Goal: Task Accomplishment & Management: Manage account settings

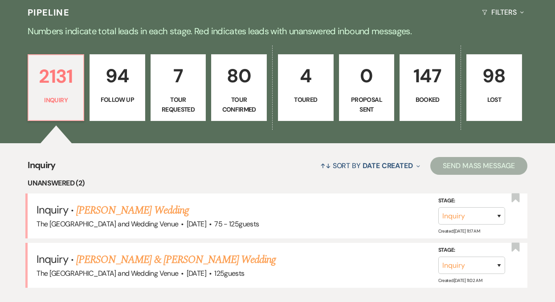
scroll to position [298, 0]
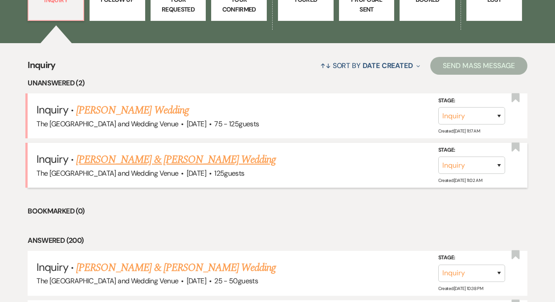
click at [154, 160] on link "[PERSON_NAME] & [PERSON_NAME] Wedding" at bounding box center [175, 160] width 199 height 16
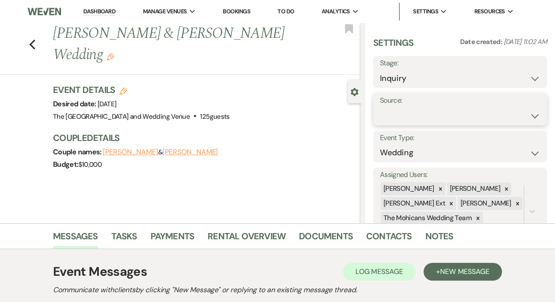
click at [437, 116] on select "Weven Venue Website Instagram Facebook Pinterest Google The Knot Wedding Wire H…" at bounding box center [460, 115] width 160 height 17
select select "5"
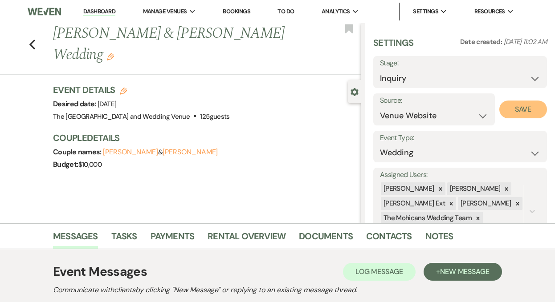
click at [517, 104] on button "Save" at bounding box center [523, 110] width 48 height 18
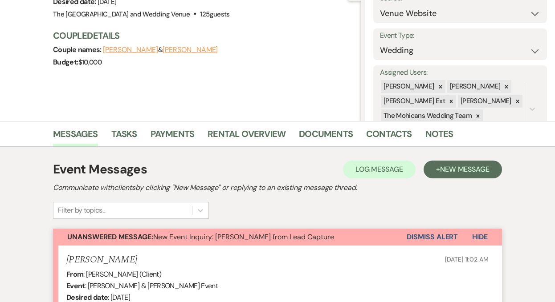
scroll to position [117, 0]
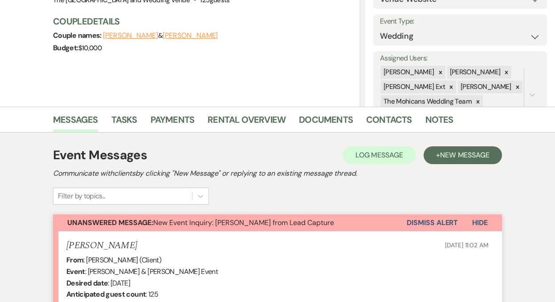
click at [423, 223] on button "Dismiss Alert" at bounding box center [431, 223] width 51 height 17
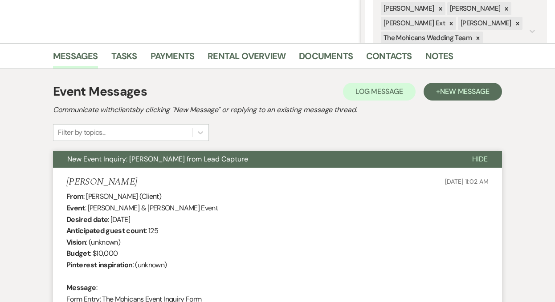
scroll to position [0, 0]
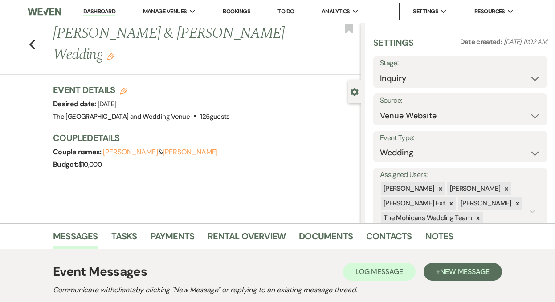
click at [96, 10] on link "Dashboard" at bounding box center [99, 12] width 32 height 8
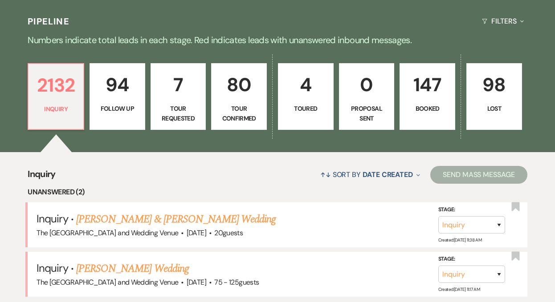
scroll to position [252, 0]
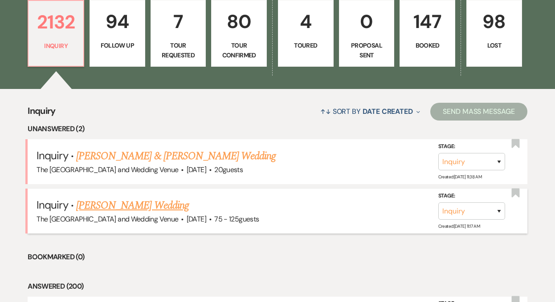
click at [151, 202] on link "[PERSON_NAME] Wedding" at bounding box center [132, 206] width 113 height 16
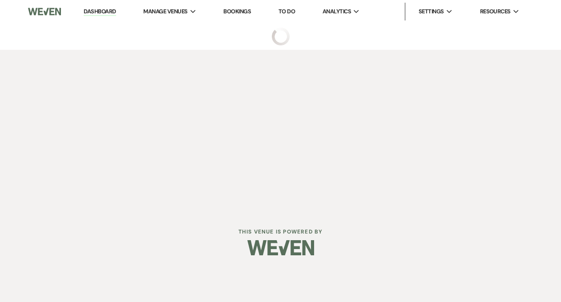
select select "3"
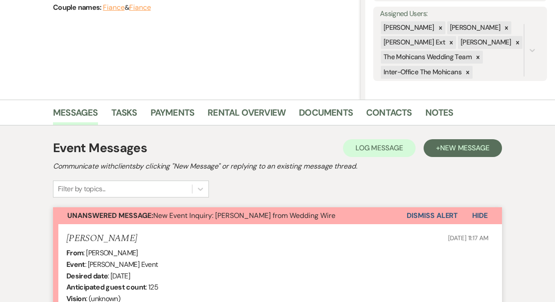
scroll to position [163, 0]
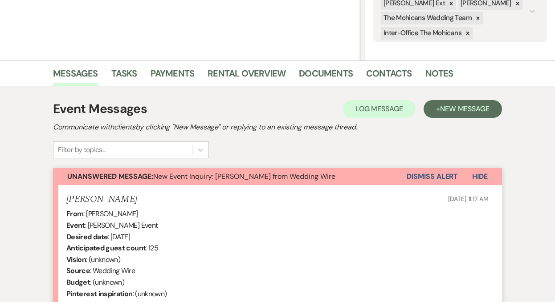
click at [425, 176] on button "Dismiss Alert" at bounding box center [431, 176] width 51 height 17
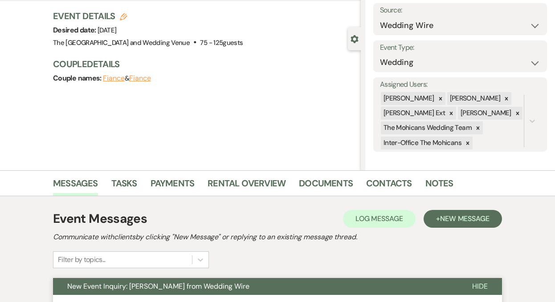
scroll to position [0, 0]
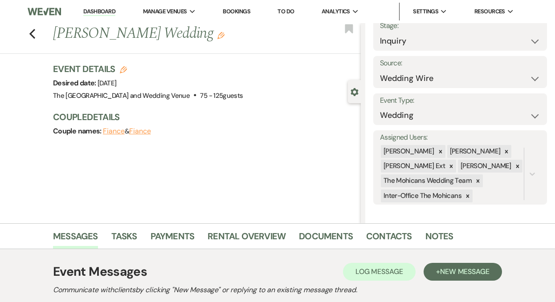
click at [103, 13] on link "Dashboard" at bounding box center [99, 12] width 32 height 8
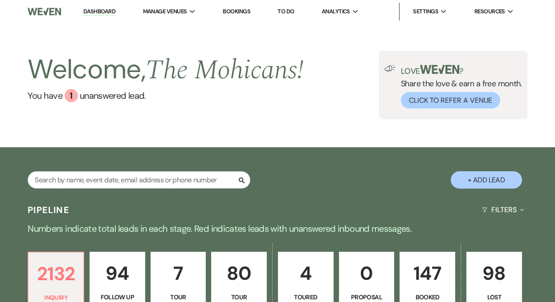
scroll to position [365, 0]
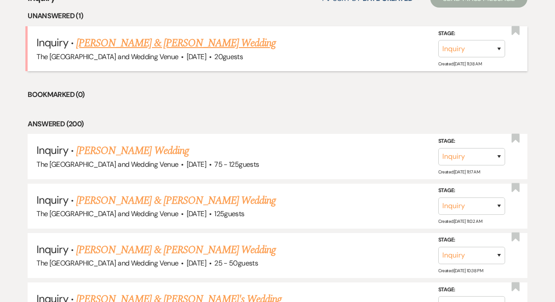
click at [159, 37] on link "[PERSON_NAME] & [PERSON_NAME] Wedding" at bounding box center [175, 43] width 199 height 16
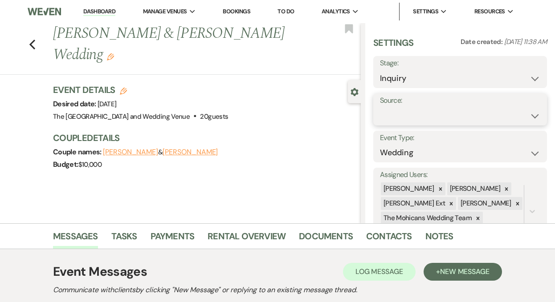
click at [417, 117] on select "Weven Venue Website Instagram Facebook Pinterest Google The Knot Wedding Wire H…" at bounding box center [460, 115] width 160 height 17
select select "5"
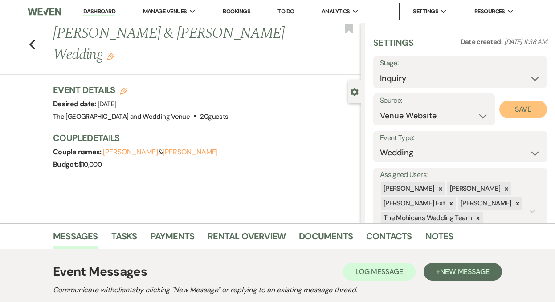
click at [521, 113] on button "Save" at bounding box center [523, 110] width 48 height 18
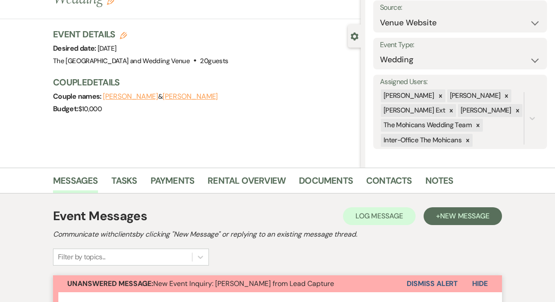
scroll to position [145, 0]
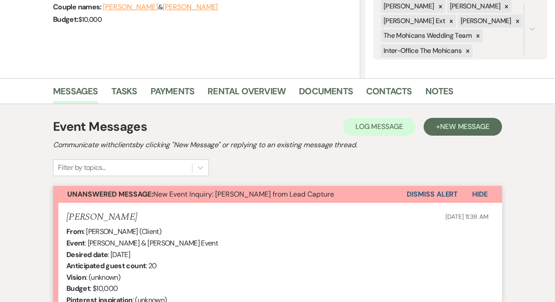
click at [433, 196] on button "Dismiss Alert" at bounding box center [431, 194] width 51 height 17
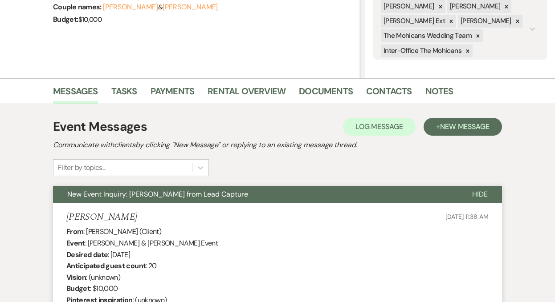
scroll to position [0, 0]
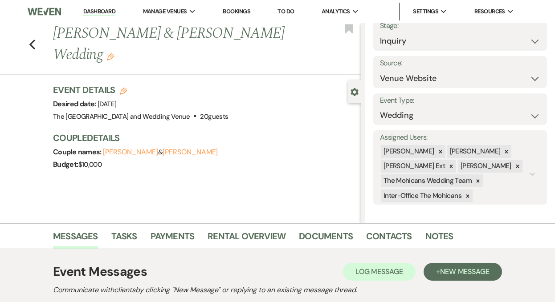
click at [89, 12] on link "Dashboard" at bounding box center [99, 12] width 32 height 8
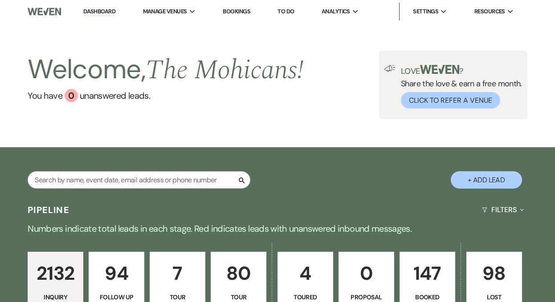
click at [101, 11] on link "Dashboard" at bounding box center [99, 12] width 32 height 8
click at [96, 13] on link "Dashboard" at bounding box center [99, 12] width 32 height 8
click at [102, 13] on link "Dashboard" at bounding box center [99, 12] width 32 height 8
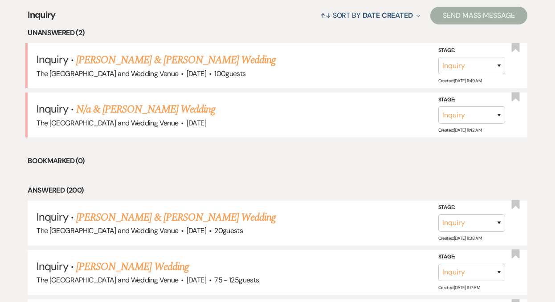
scroll to position [348, 0]
click at [157, 111] on link "N/a & [PERSON_NAME] Wedding" at bounding box center [145, 110] width 139 height 16
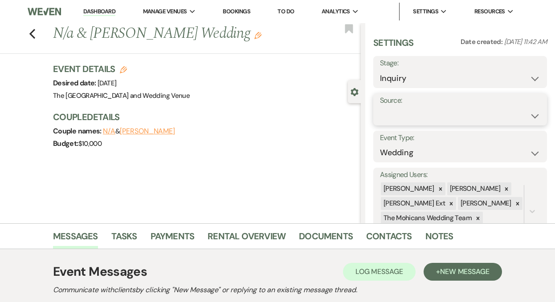
click at [434, 112] on select "Weven Venue Website Instagram Facebook Pinterest Google The Knot Wedding Wire H…" at bounding box center [460, 115] width 160 height 17
select select "5"
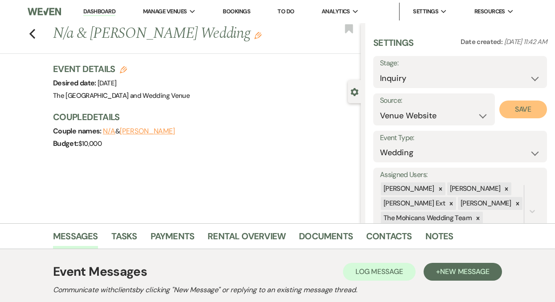
click at [522, 111] on button "Save" at bounding box center [523, 110] width 48 height 18
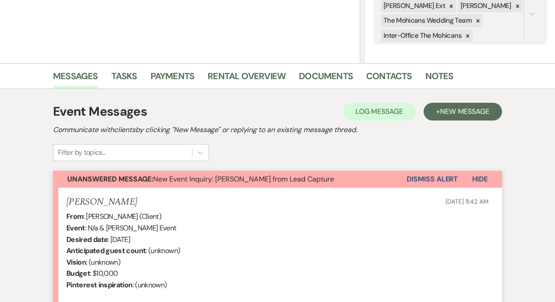
scroll to position [174, 0]
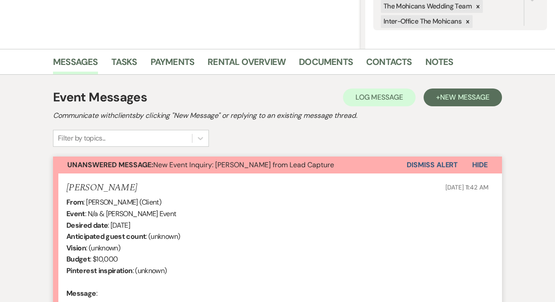
click at [418, 163] on button "Dismiss Alert" at bounding box center [431, 165] width 51 height 17
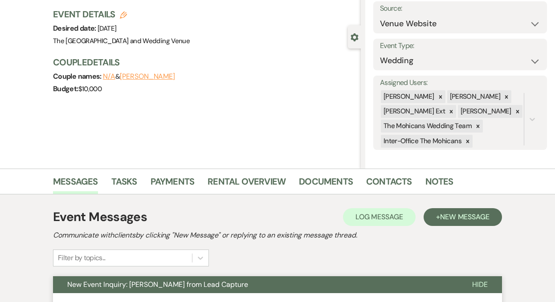
scroll to position [0, 0]
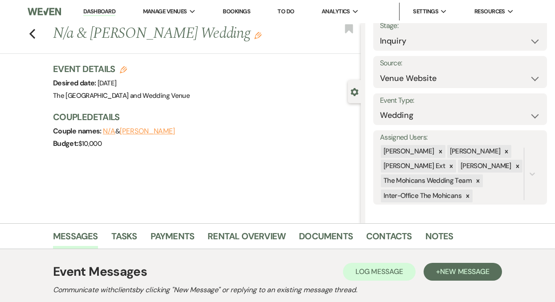
click at [99, 9] on link "Dashboard" at bounding box center [99, 12] width 32 height 8
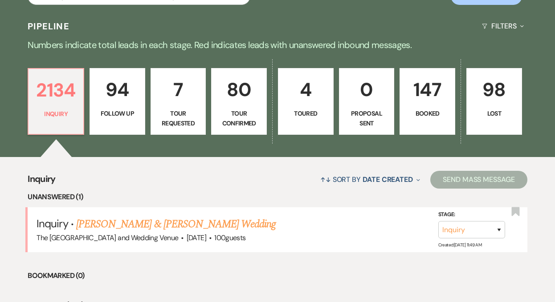
scroll to position [214, 0]
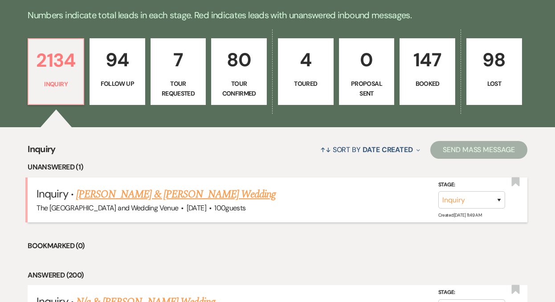
click at [140, 197] on link "[PERSON_NAME] & [PERSON_NAME] Wedding" at bounding box center [175, 194] width 199 height 16
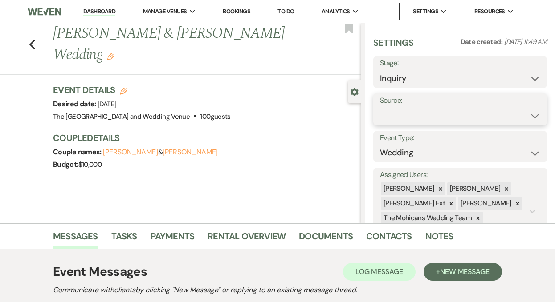
click at [407, 119] on select "Weven Venue Website Instagram Facebook Pinterest Google The Knot Wedding Wire H…" at bounding box center [460, 115] width 160 height 17
select select "5"
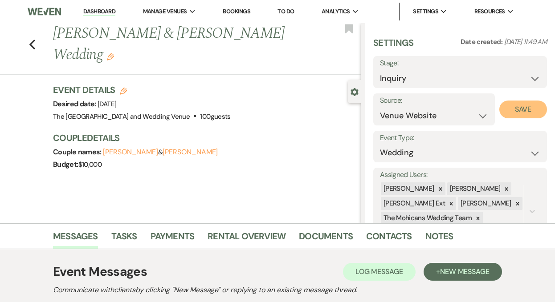
click at [506, 106] on button "Save" at bounding box center [523, 110] width 48 height 18
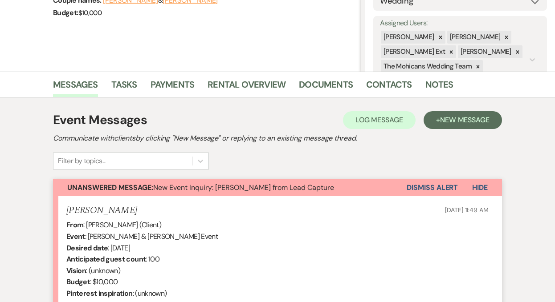
scroll to position [156, 0]
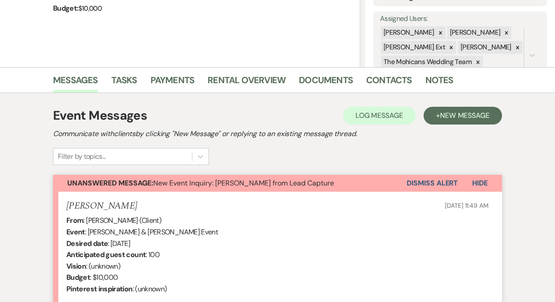
click at [422, 184] on button "Dismiss Alert" at bounding box center [431, 183] width 51 height 17
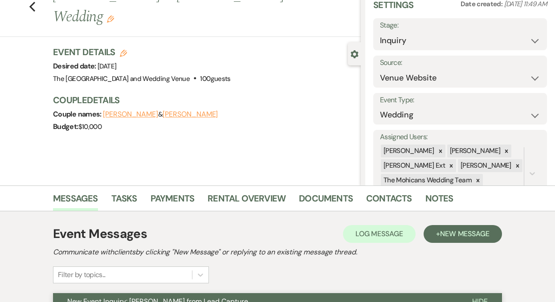
scroll to position [0, 0]
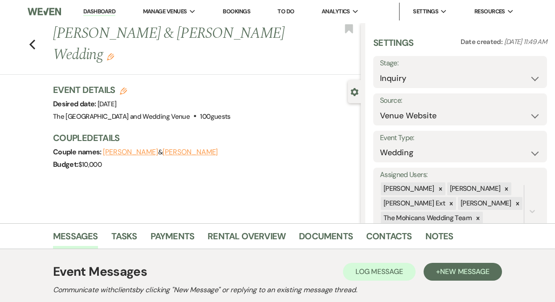
click at [100, 10] on link "Dashboard" at bounding box center [99, 12] width 32 height 8
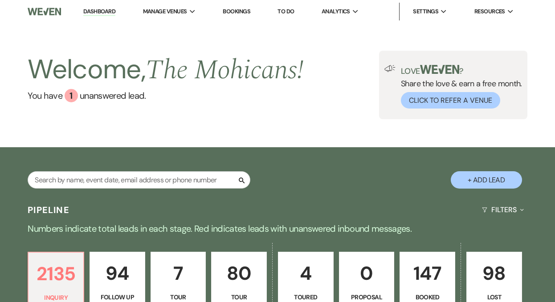
scroll to position [247, 0]
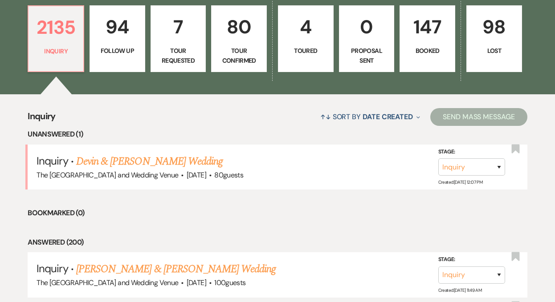
click at [129, 163] on link "Devin & [PERSON_NAME] Wedding" at bounding box center [149, 162] width 146 height 16
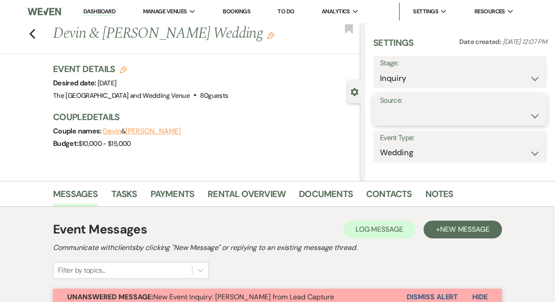
click at [425, 119] on select "Weven Venue Website Instagram Facebook Pinterest Google The Knot Wedding Wire H…" at bounding box center [460, 115] width 160 height 17
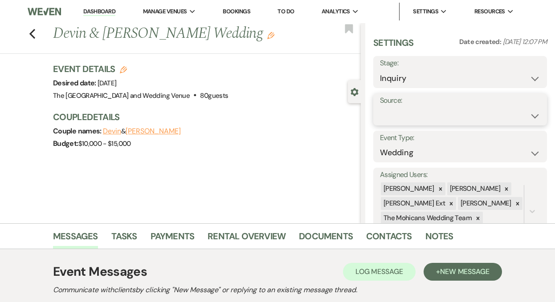
select select "5"
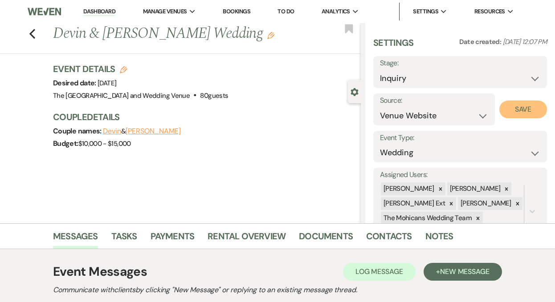
click at [521, 108] on button "Save" at bounding box center [523, 110] width 48 height 18
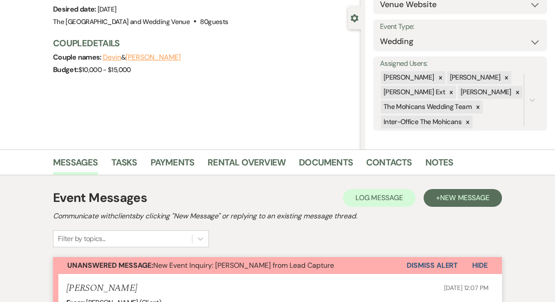
scroll to position [95, 0]
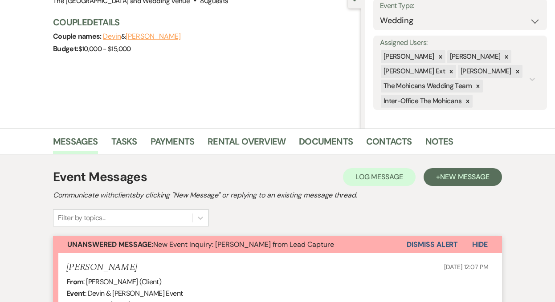
click at [427, 242] on button "Dismiss Alert" at bounding box center [431, 244] width 51 height 17
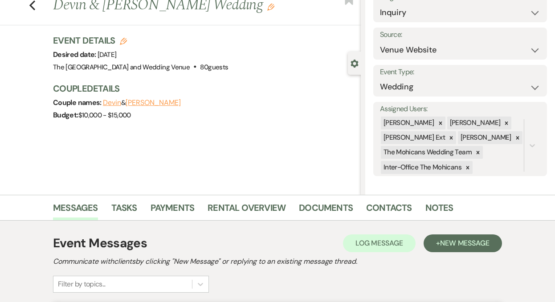
scroll to position [0, 0]
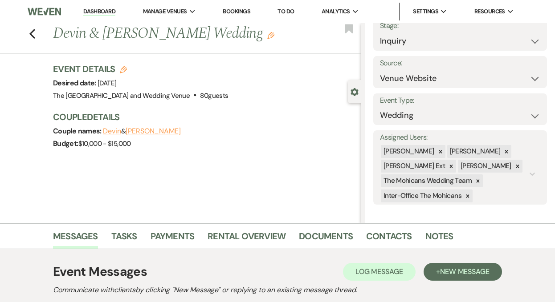
click at [98, 12] on link "Dashboard" at bounding box center [99, 12] width 32 height 8
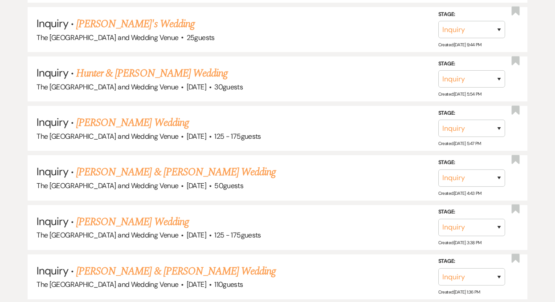
scroll to position [893, 0]
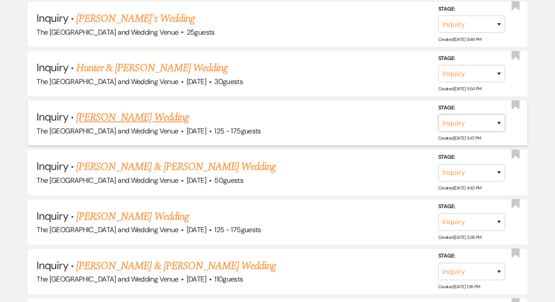
click at [466, 122] on select "Inquiry Follow Up Tour Requested Tour Confirmed Toured Proposal Sent Booked Lost" at bounding box center [471, 122] width 67 height 17
select select "8"
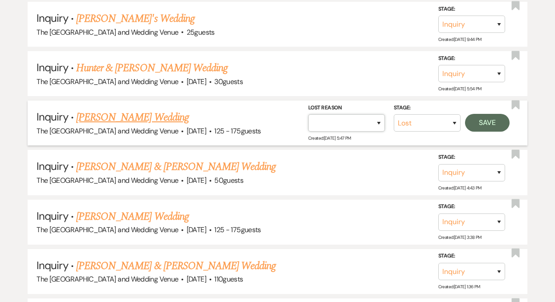
click at [368, 125] on select "Booked Elsewhere Budget Date Unavailable No Response Not a Good Match Capacity …" at bounding box center [346, 122] width 77 height 17
select select "3"
click at [482, 117] on button "Save" at bounding box center [487, 123] width 45 height 18
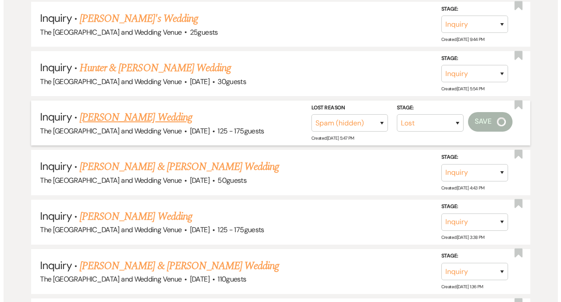
scroll to position [894, 0]
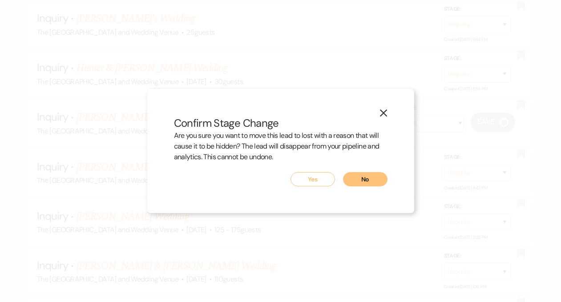
click at [320, 176] on button "Yes" at bounding box center [313, 179] width 45 height 14
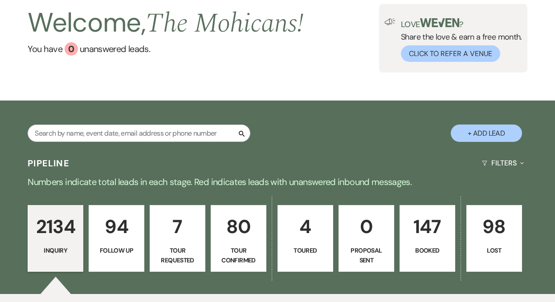
scroll to position [0, 0]
